Goal: Navigation & Orientation: Find specific page/section

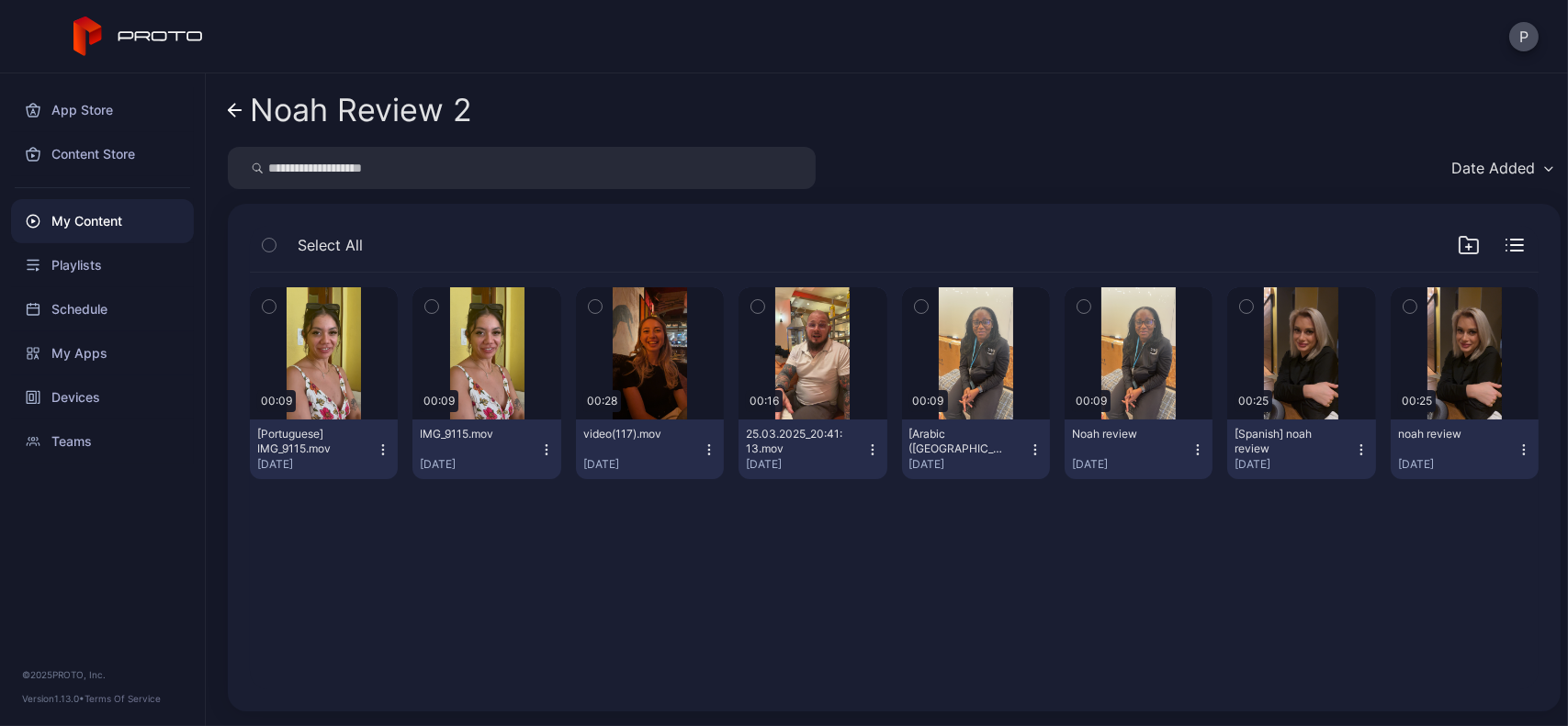
click at [226, 109] on div "[PERSON_NAME] Review 2 Date Added Select All Preview 00:09 [Portuguese] IMG_911…" at bounding box center [886, 400] width 1362 height 653
click at [230, 110] on icon at bounding box center [235, 110] width 13 height 0
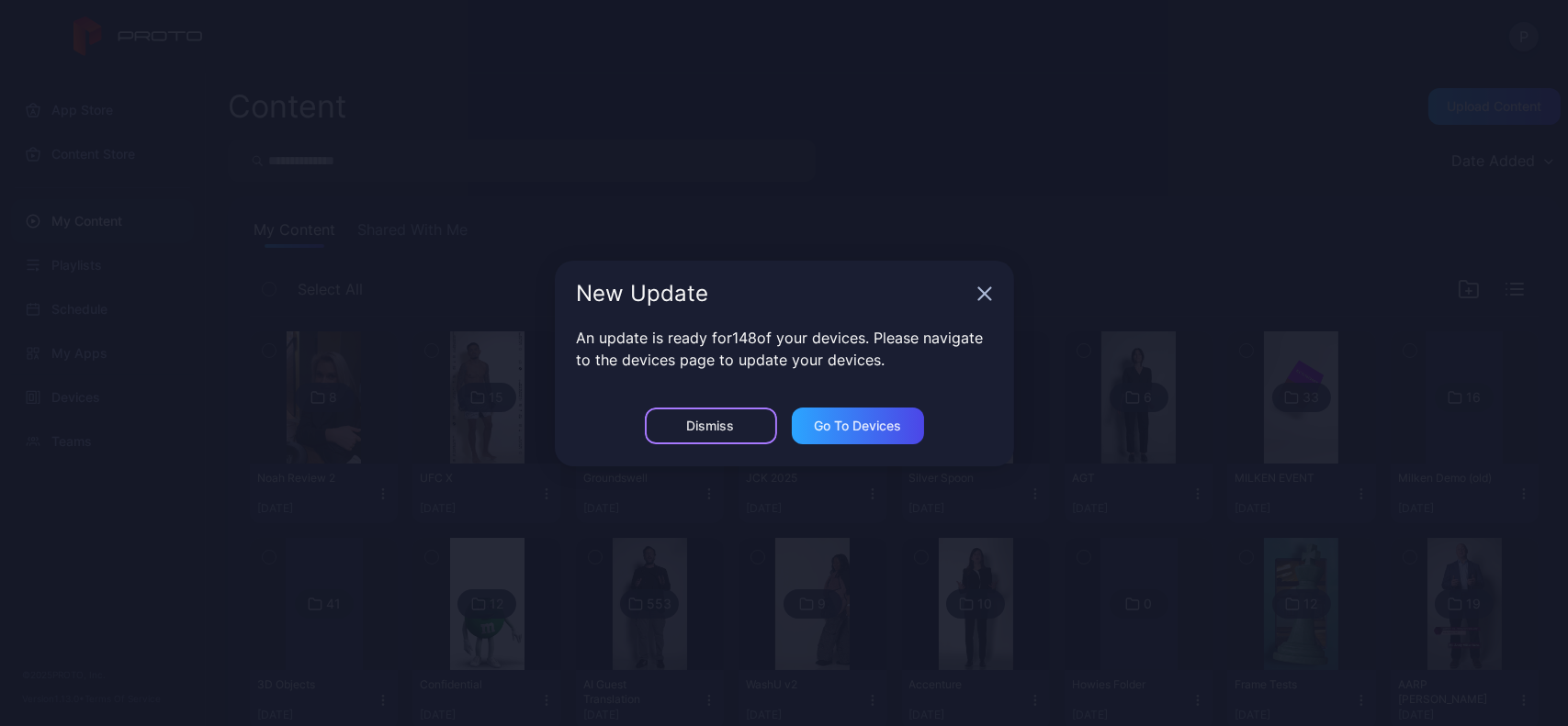
click at [704, 410] on div "Dismiss" at bounding box center [711, 426] width 133 height 37
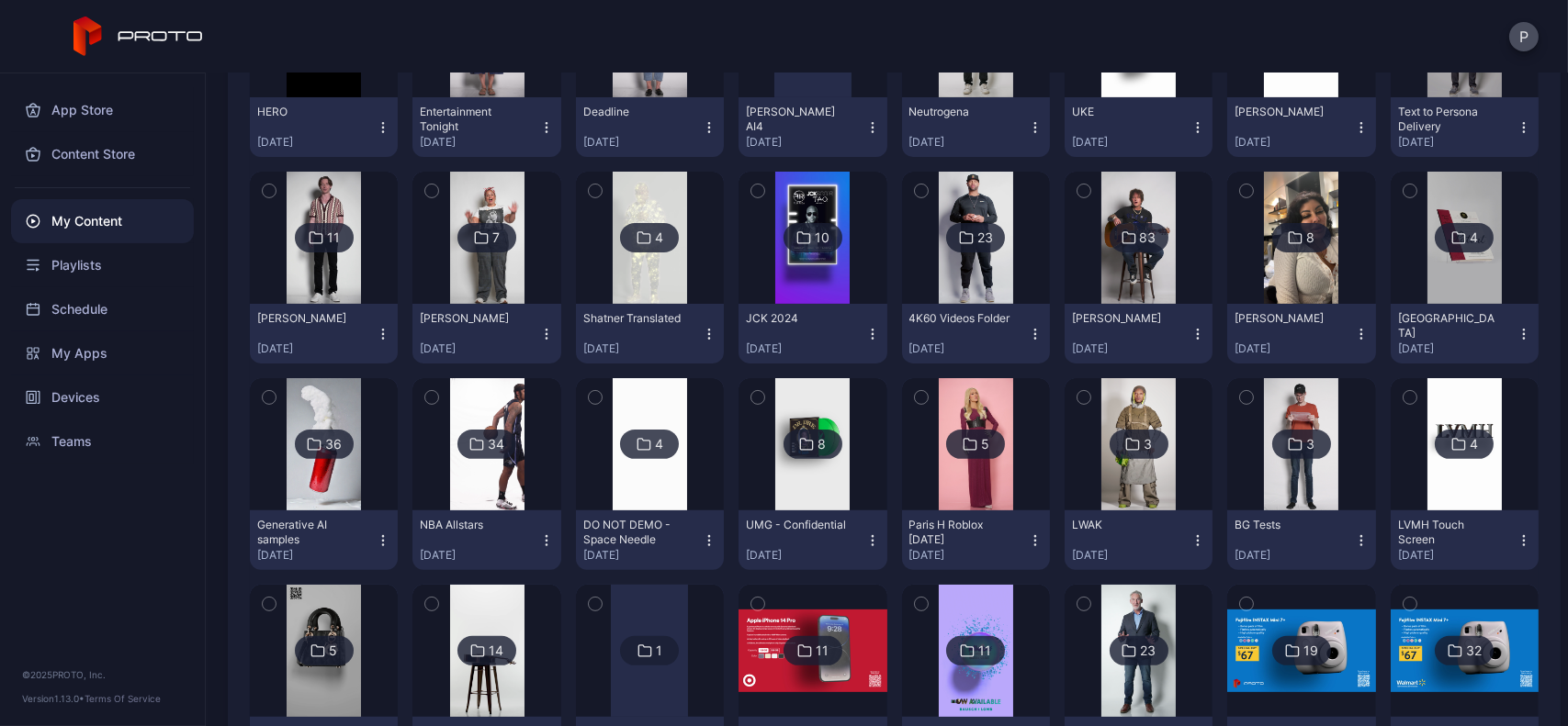
scroll to position [1404, 0]
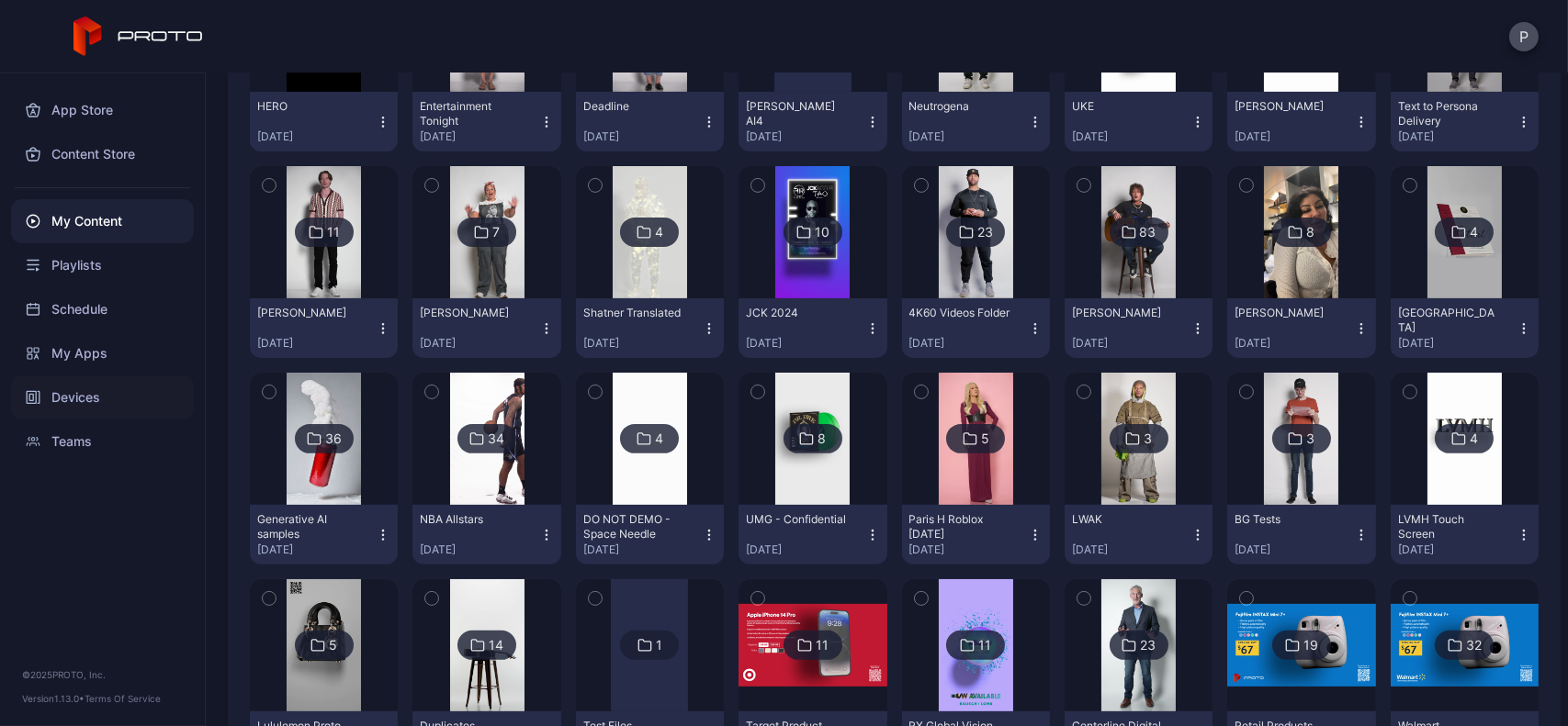
click at [104, 408] on div "Devices" at bounding box center [101, 397] width 182 height 44
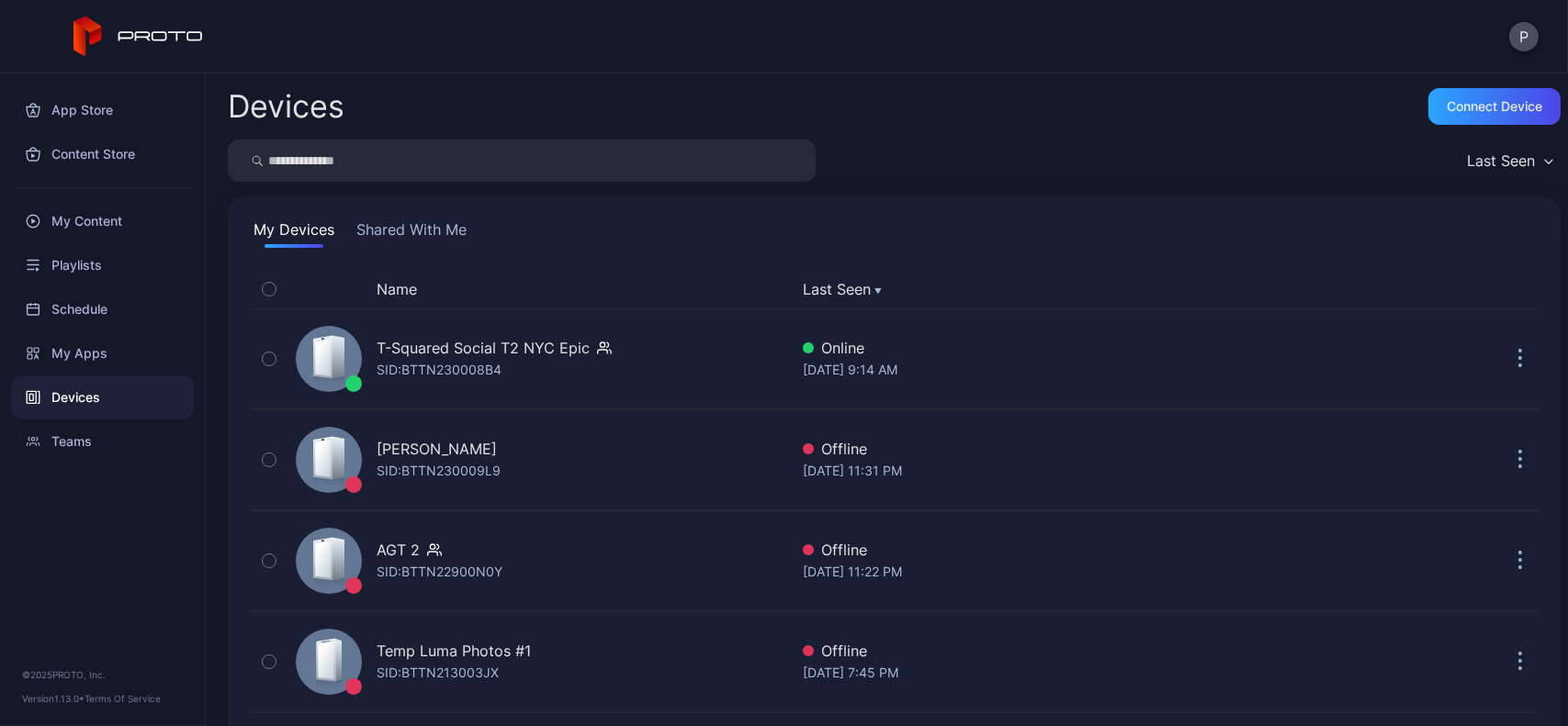
click at [825, 287] on button "Last Seen" at bounding box center [1051, 288] width 497 height 22
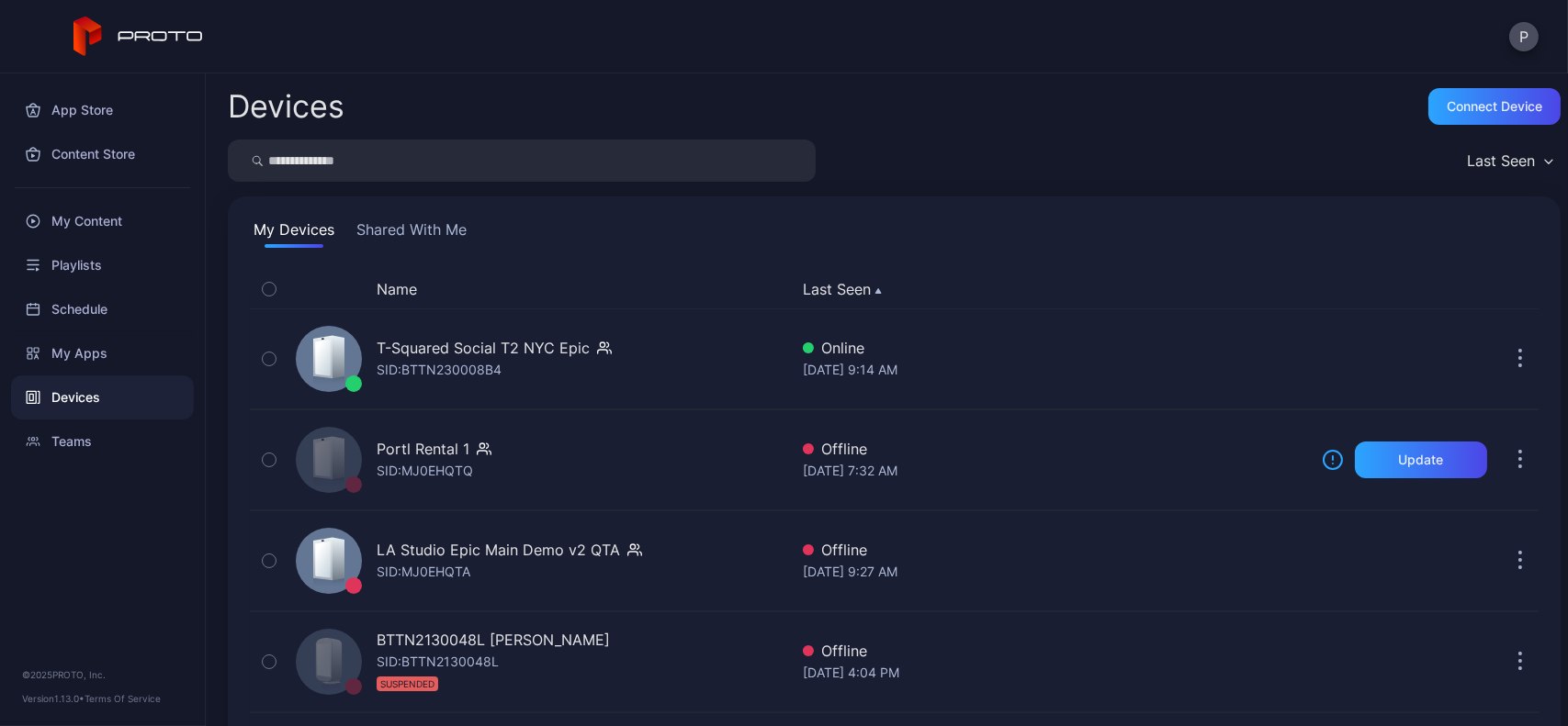
click at [825, 287] on button "Last Seen" at bounding box center [1051, 288] width 497 height 22
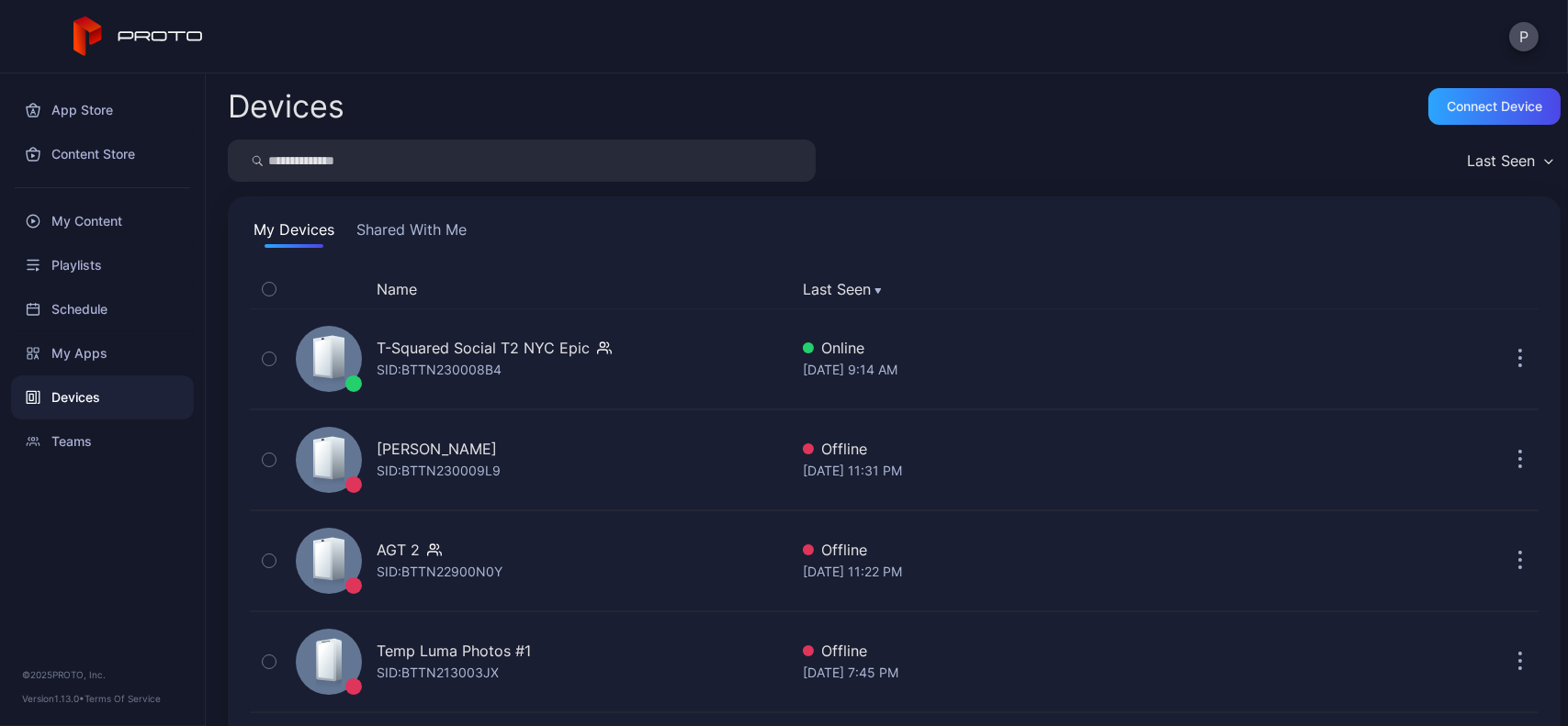
click at [424, 238] on button "Shared With Me" at bounding box center [412, 233] width 118 height 29
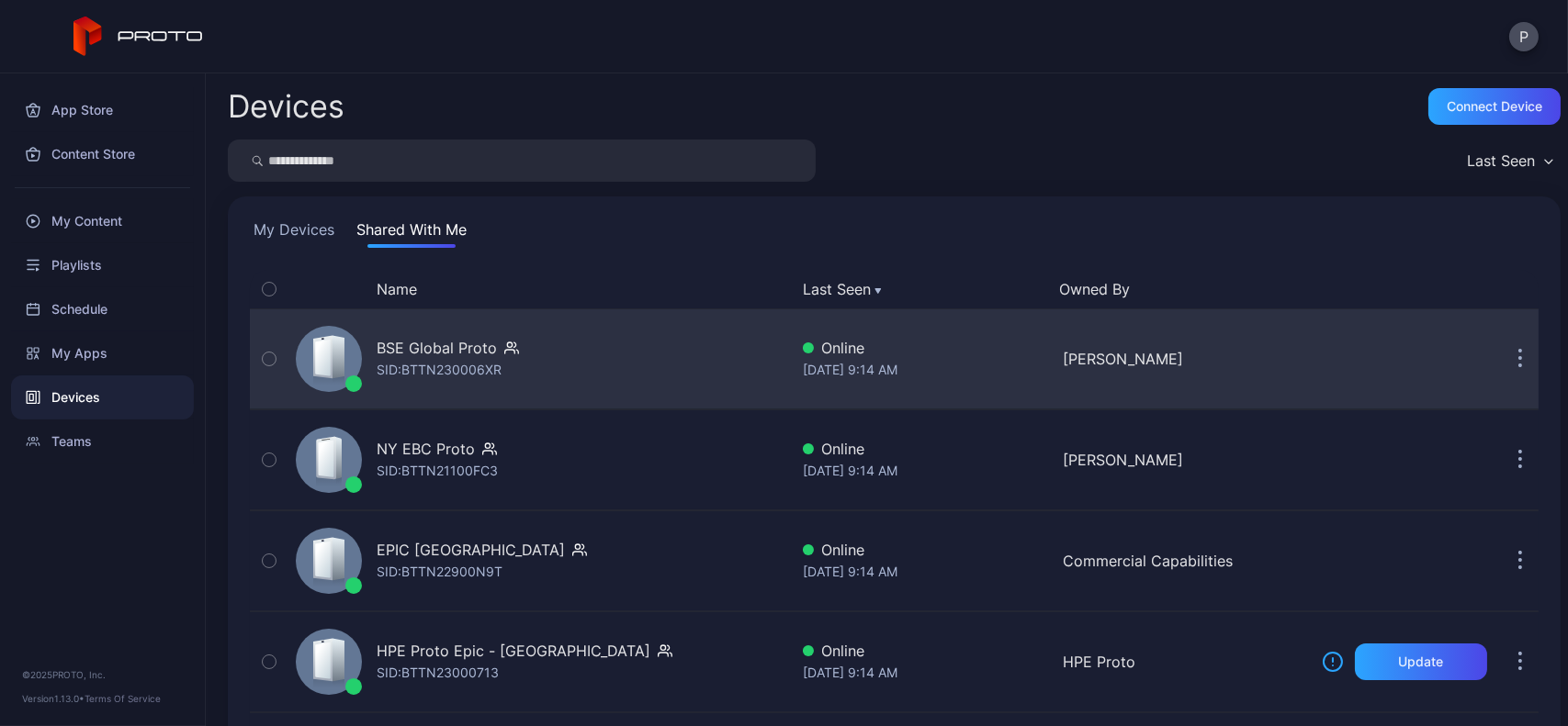
click at [686, 354] on div "BSE Global Proto SID: BTTN230006XR" at bounding box center [538, 359] width 499 height 92
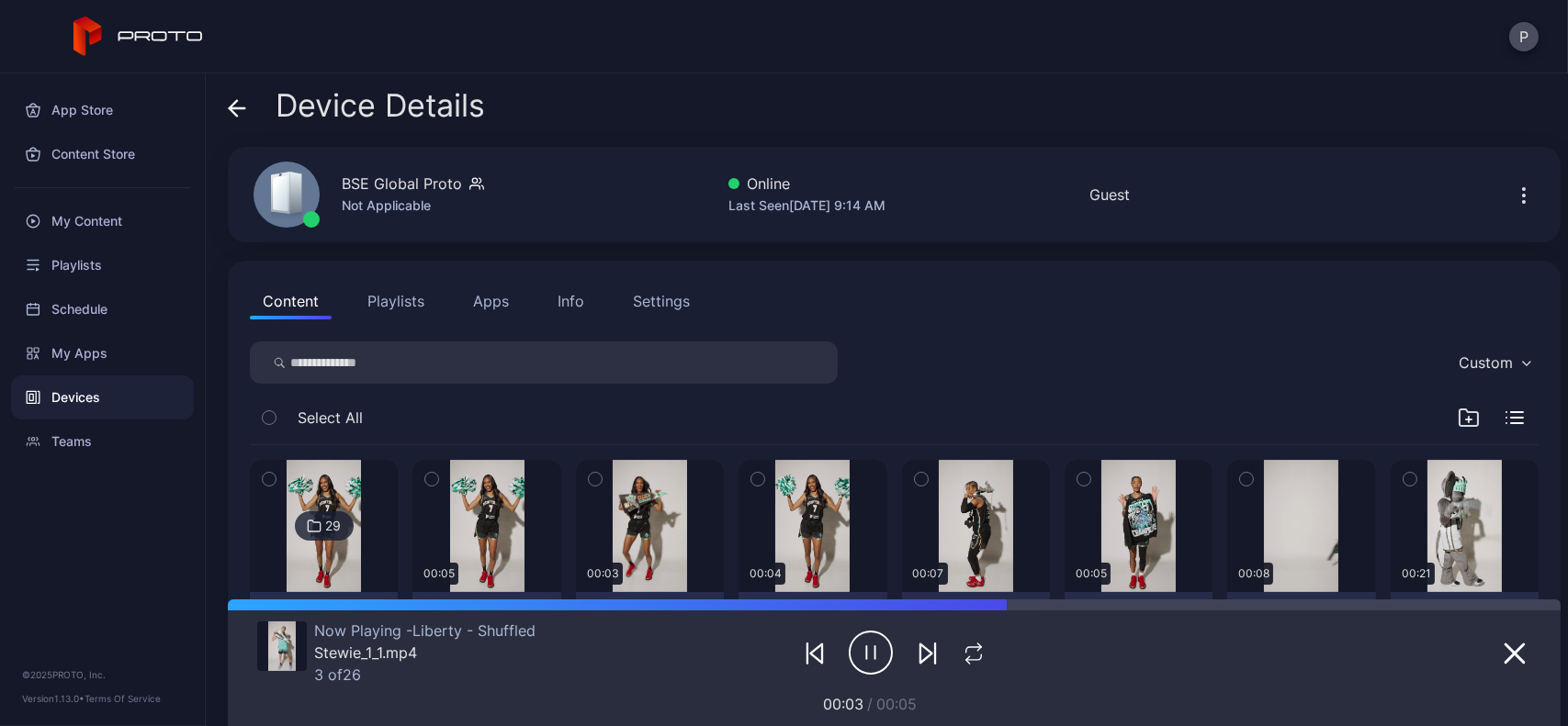
click at [243, 91] on span at bounding box center [237, 105] width 19 height 35
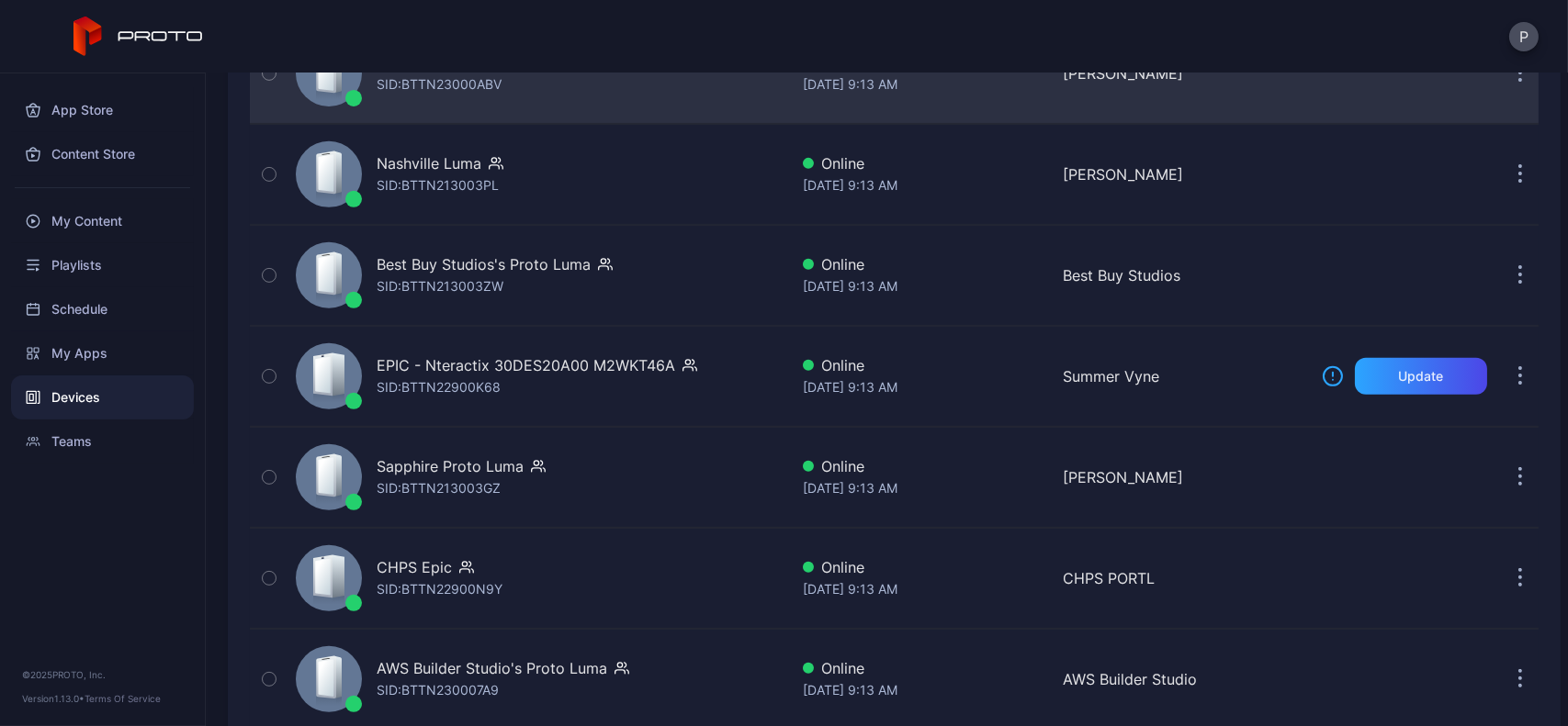
scroll to position [1700, 0]
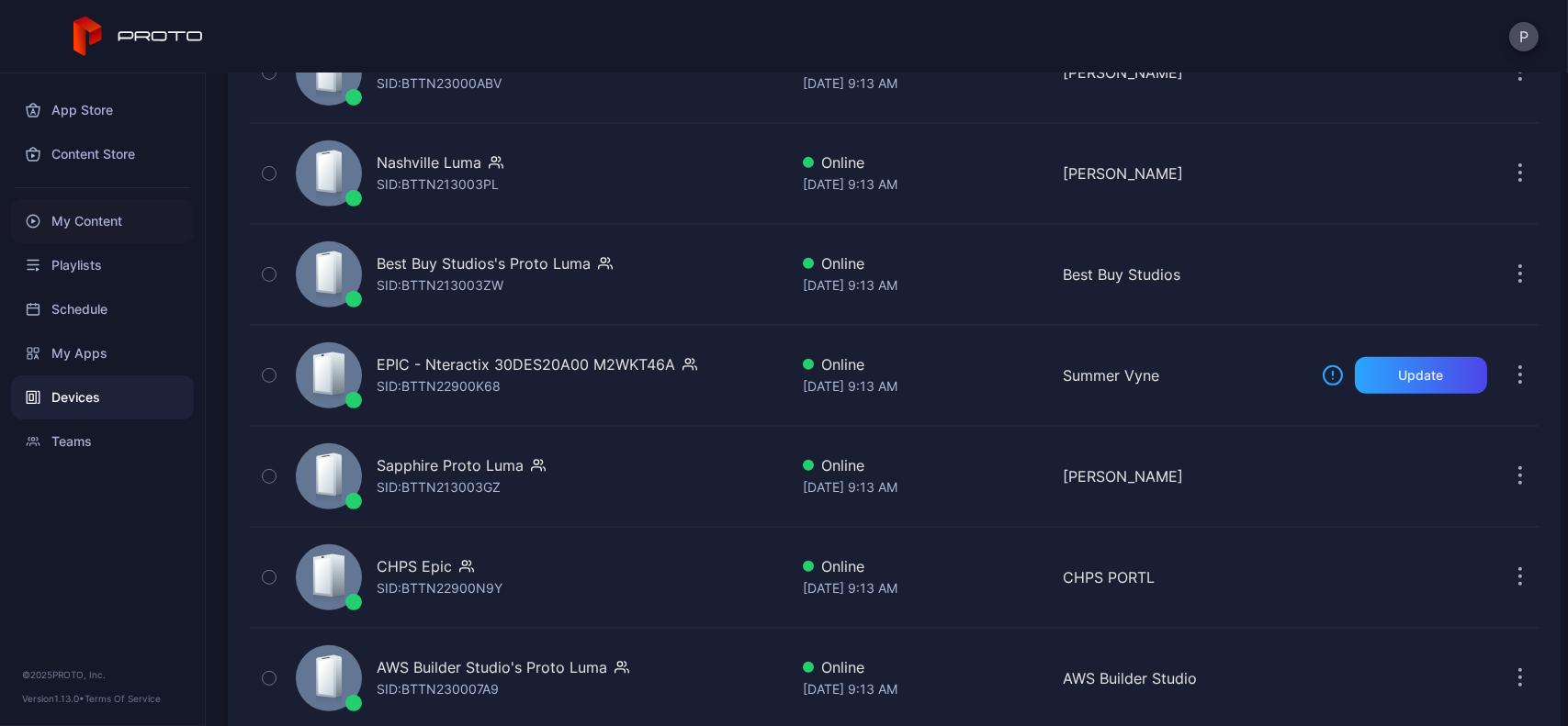
click at [151, 214] on div "My Content" at bounding box center [101, 220] width 182 height 44
